Goal: Information Seeking & Learning: Learn about a topic

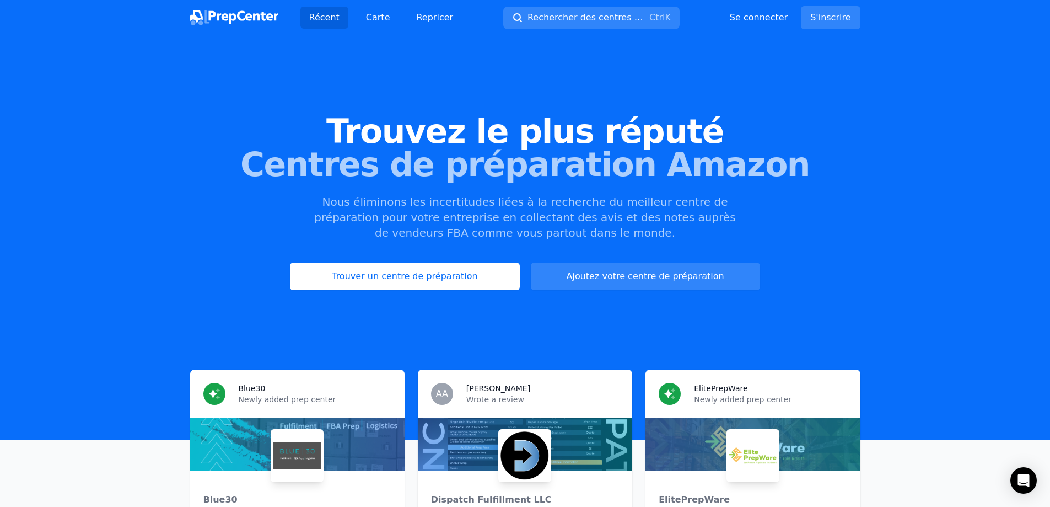
click at [453, 153] on font "Centres de préparation Amazon" at bounding box center [525, 164] width 570 height 39
click at [435, 276] on font "Trouver un centre de préparation" at bounding box center [405, 276] width 146 height 10
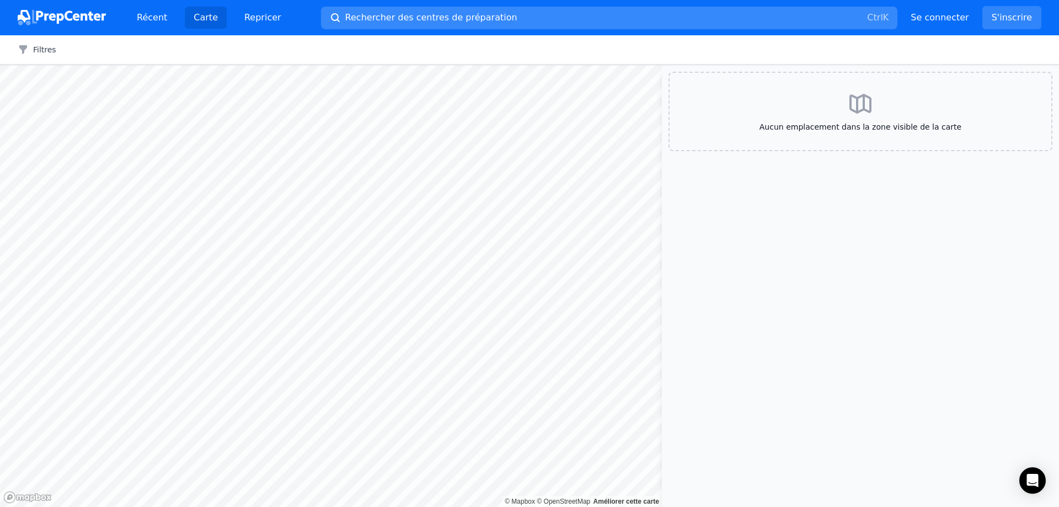
click at [437, 22] on font "Rechercher des centres de préparation" at bounding box center [431, 17] width 172 height 10
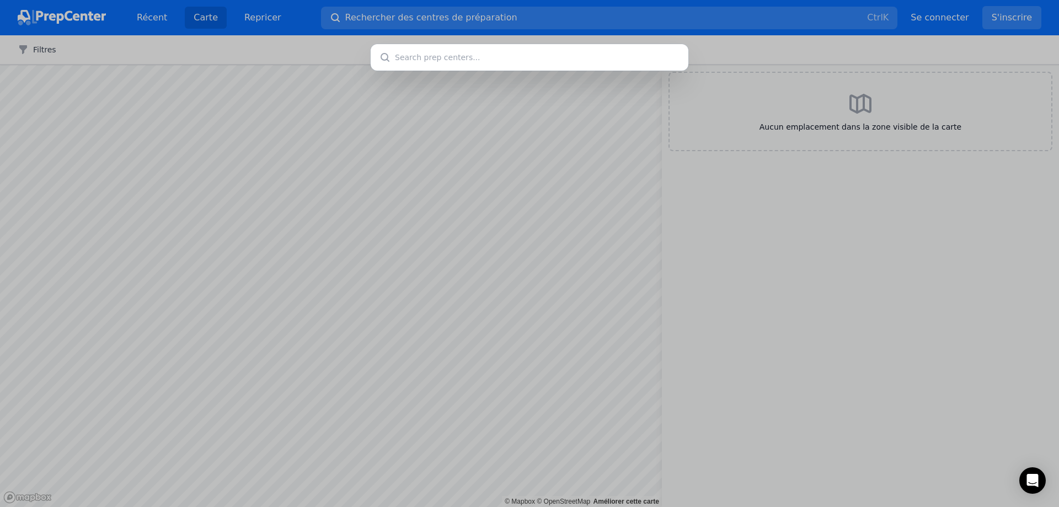
click at [439, 17] on div at bounding box center [529, 253] width 1059 height 507
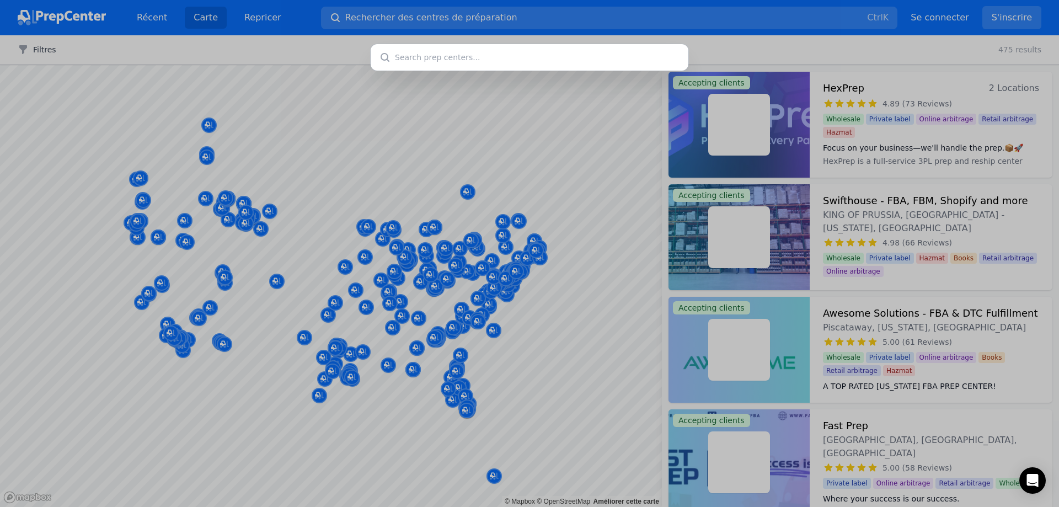
click at [438, 233] on div at bounding box center [529, 253] width 1059 height 507
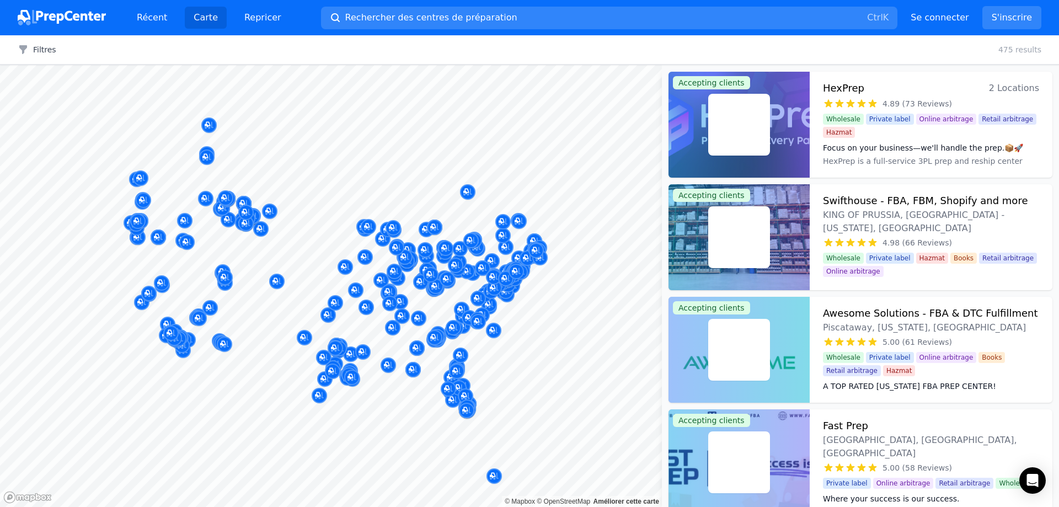
drag, startPoint x: 472, startPoint y: 276, endPoint x: 404, endPoint y: 248, distance: 74.1
click at [403, 249] on div at bounding box center [529, 253] width 1059 height 507
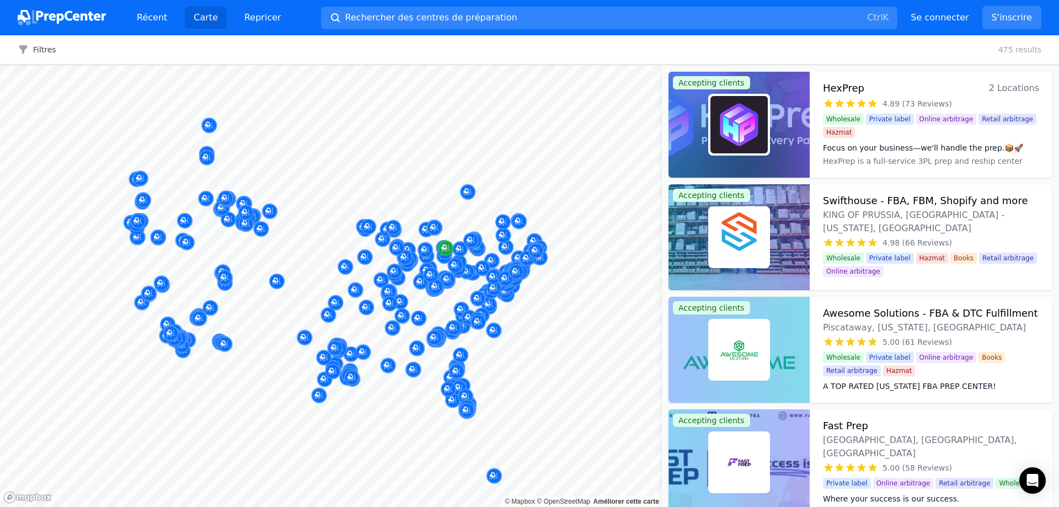
click at [441, 65] on div at bounding box center [331, 65] width 662 height 0
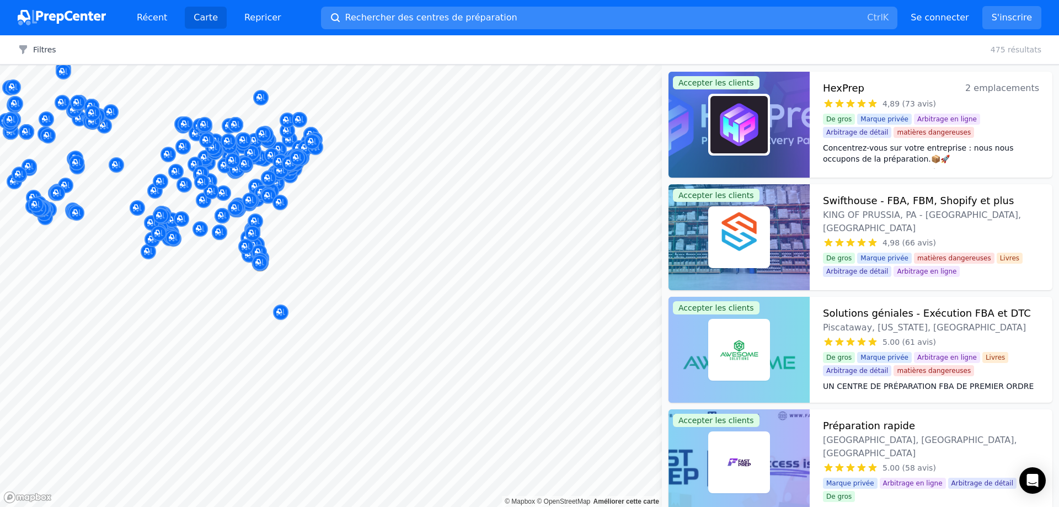
click at [406, 18] on font "Rechercher des centres de préparation" at bounding box center [431, 17] width 172 height 10
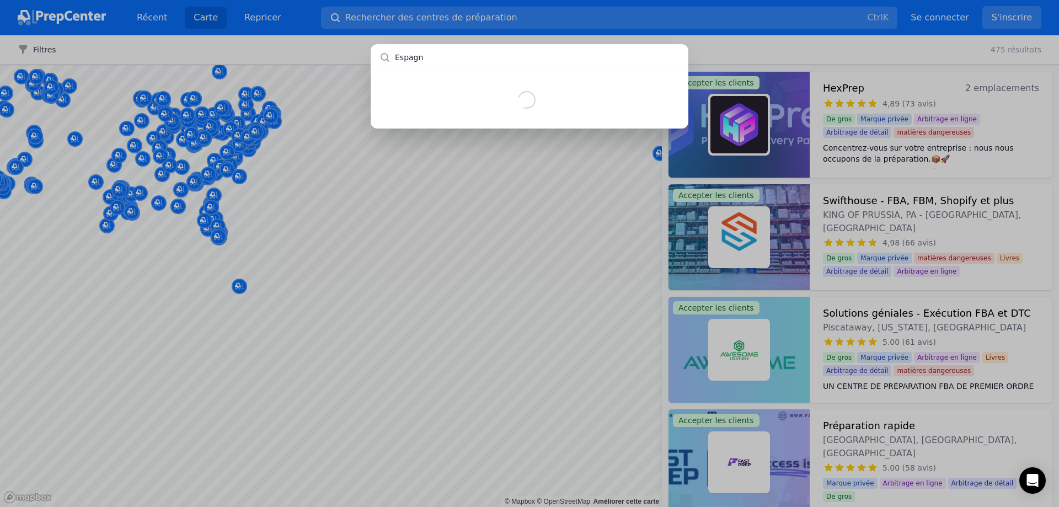
type input "[GEOGRAPHIC_DATA]"
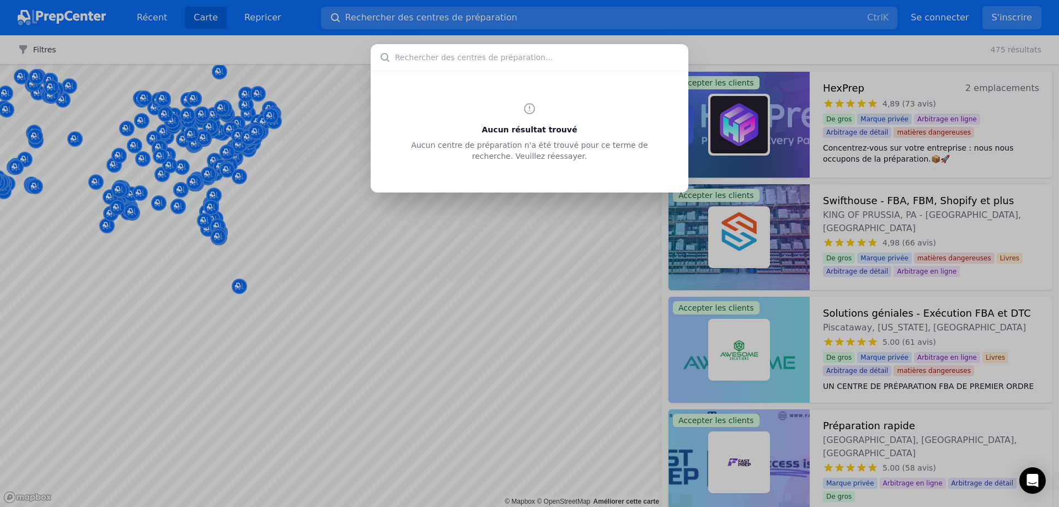
click at [388, 259] on div "Aucun résultat trouvé Aucun centre de préparation n'a été trouvé pour ce terme …" at bounding box center [529, 253] width 1059 height 507
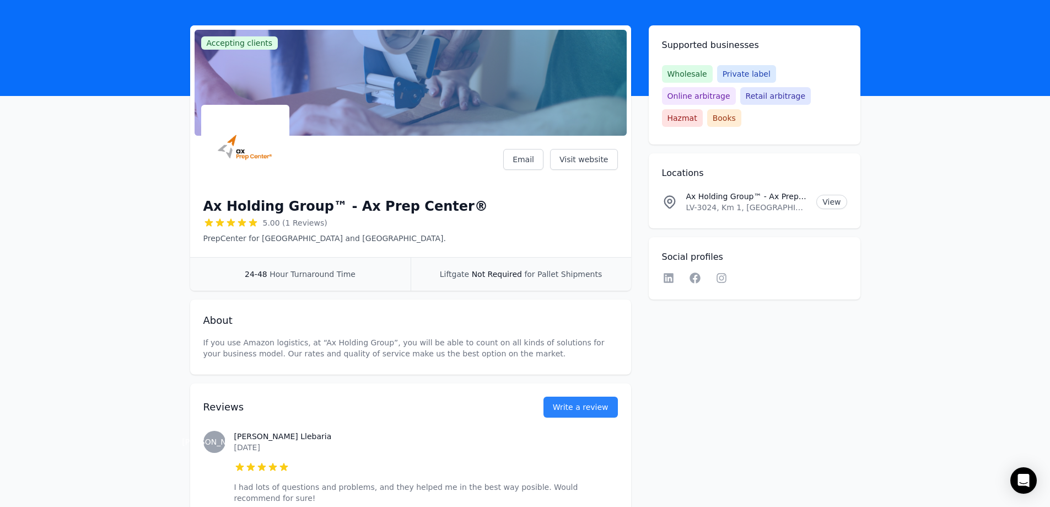
scroll to position [112, 0]
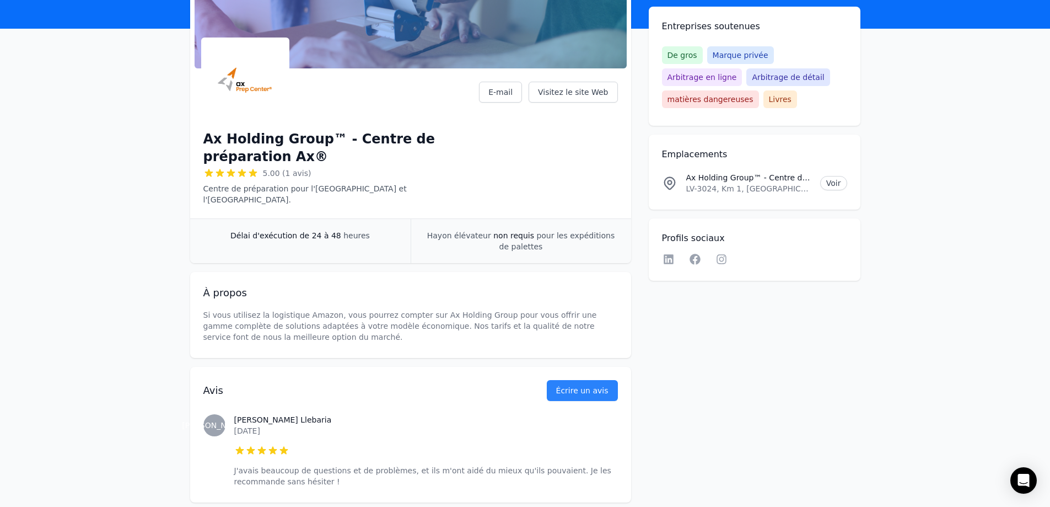
click at [71, 268] on main "Accepter les clients Réclamer entreprise Ax Holding Group™ - Centre de préparat…" at bounding box center [525, 230] width 1050 height 544
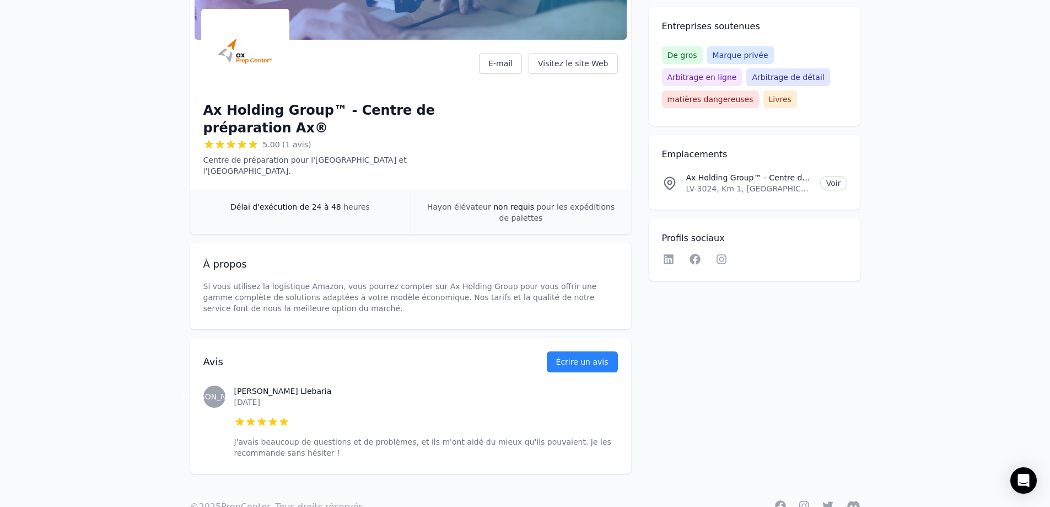
scroll to position [163, 0]
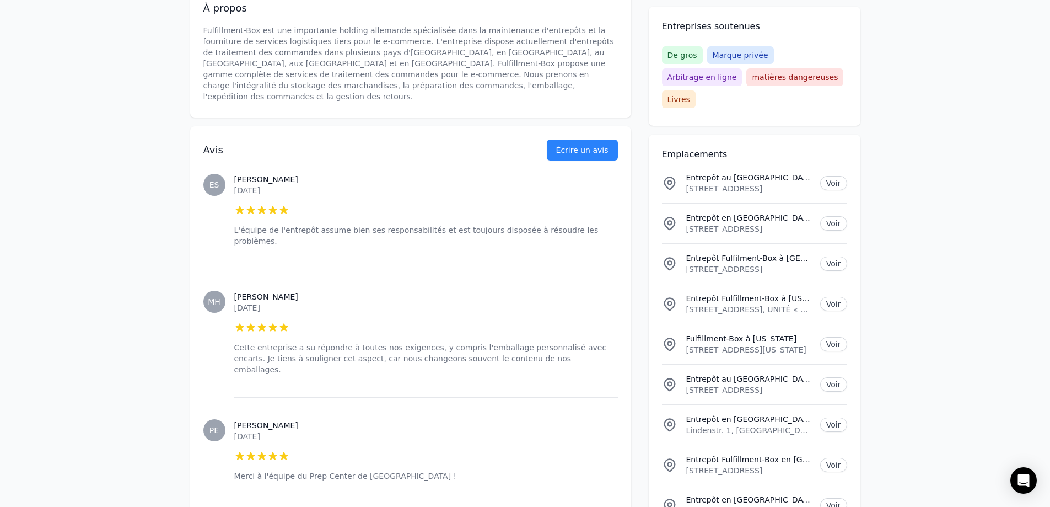
scroll to position [386, 0]
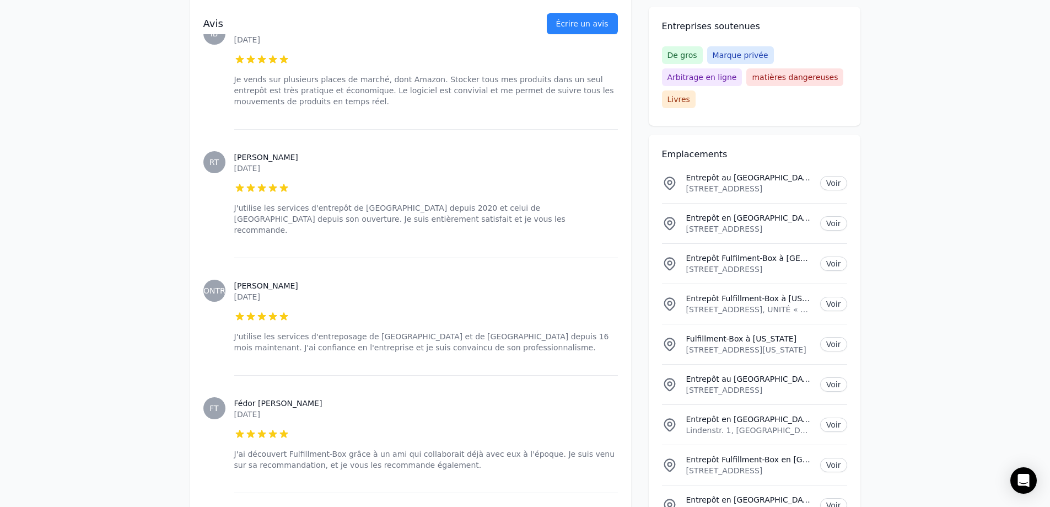
scroll to position [1544, 0]
